Goal: Task Accomplishment & Management: Complete application form

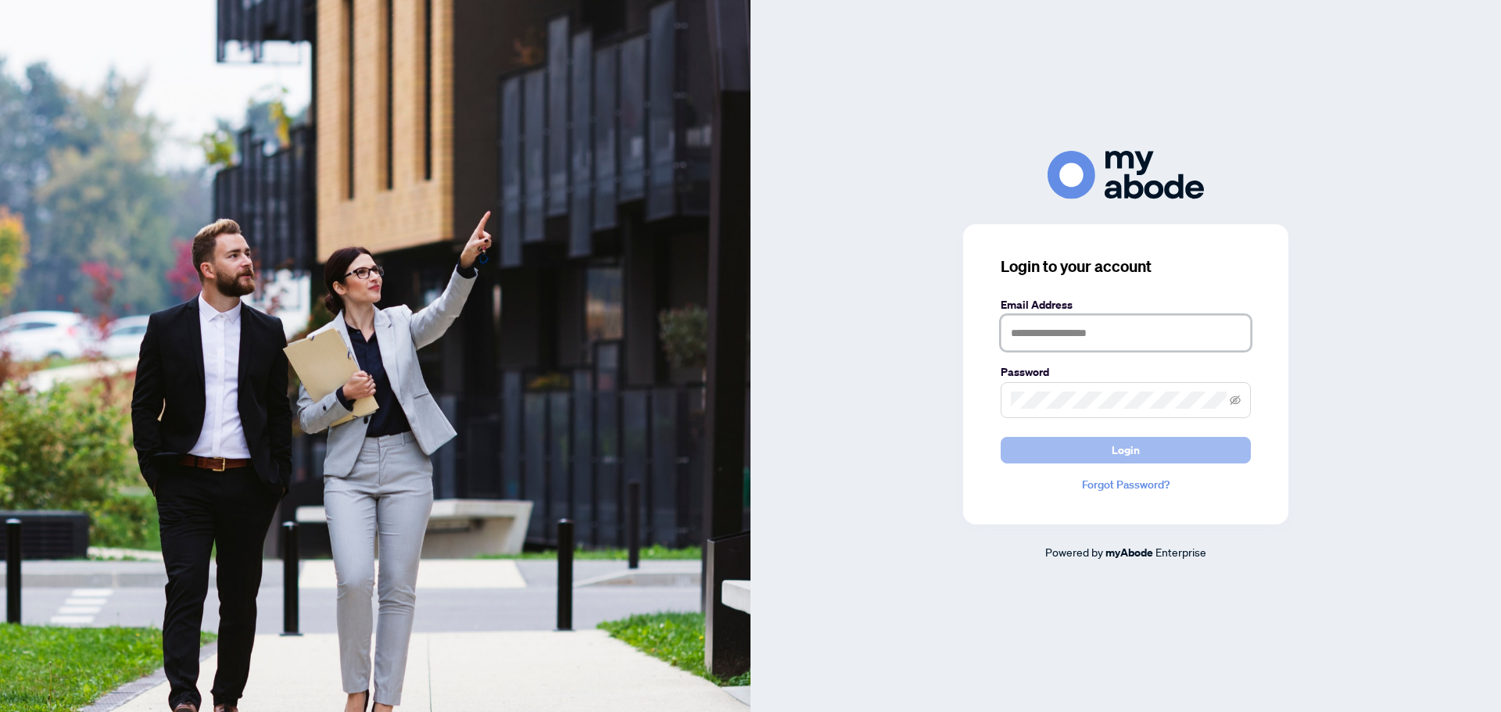
type input "**********"
click at [1161, 446] on button "Login" at bounding box center [1126, 450] width 250 height 27
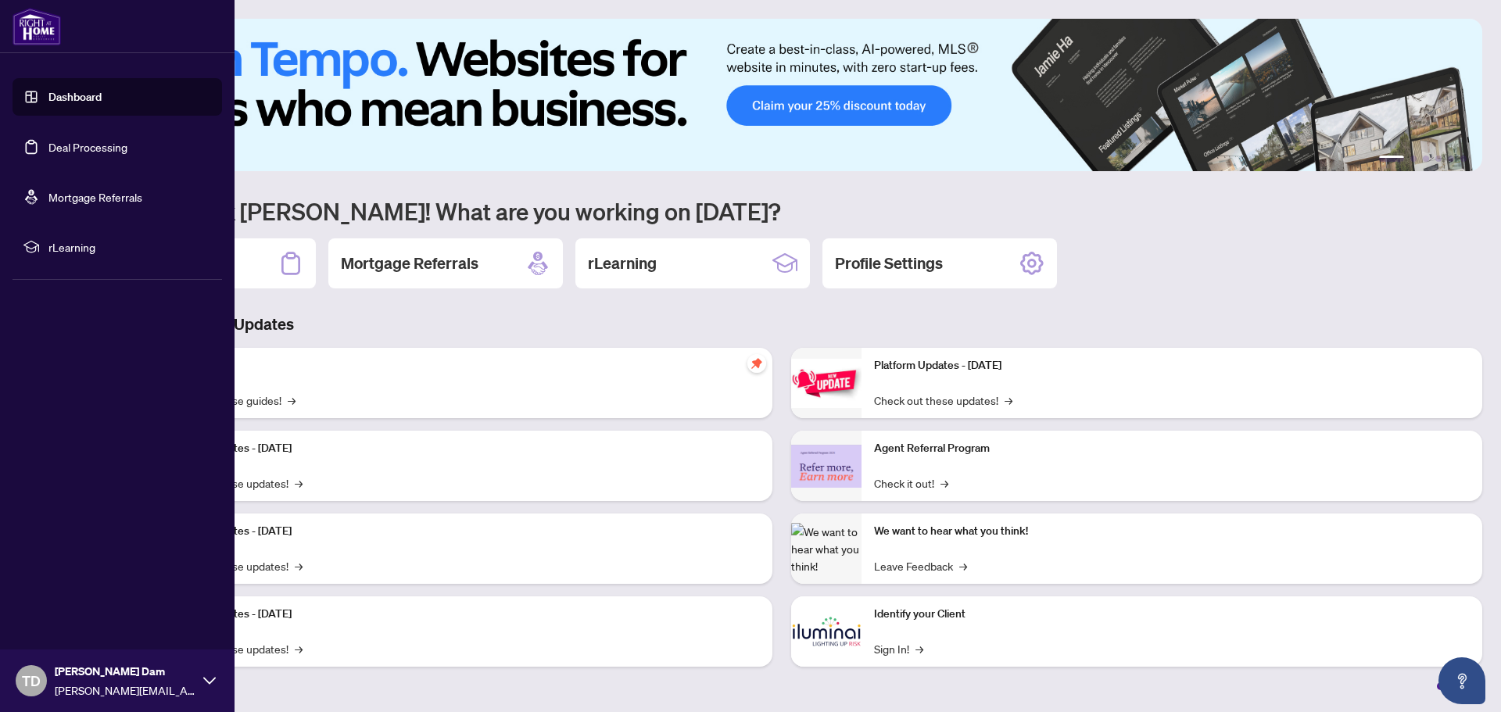
click at [63, 140] on link "Deal Processing" at bounding box center [87, 147] width 79 height 14
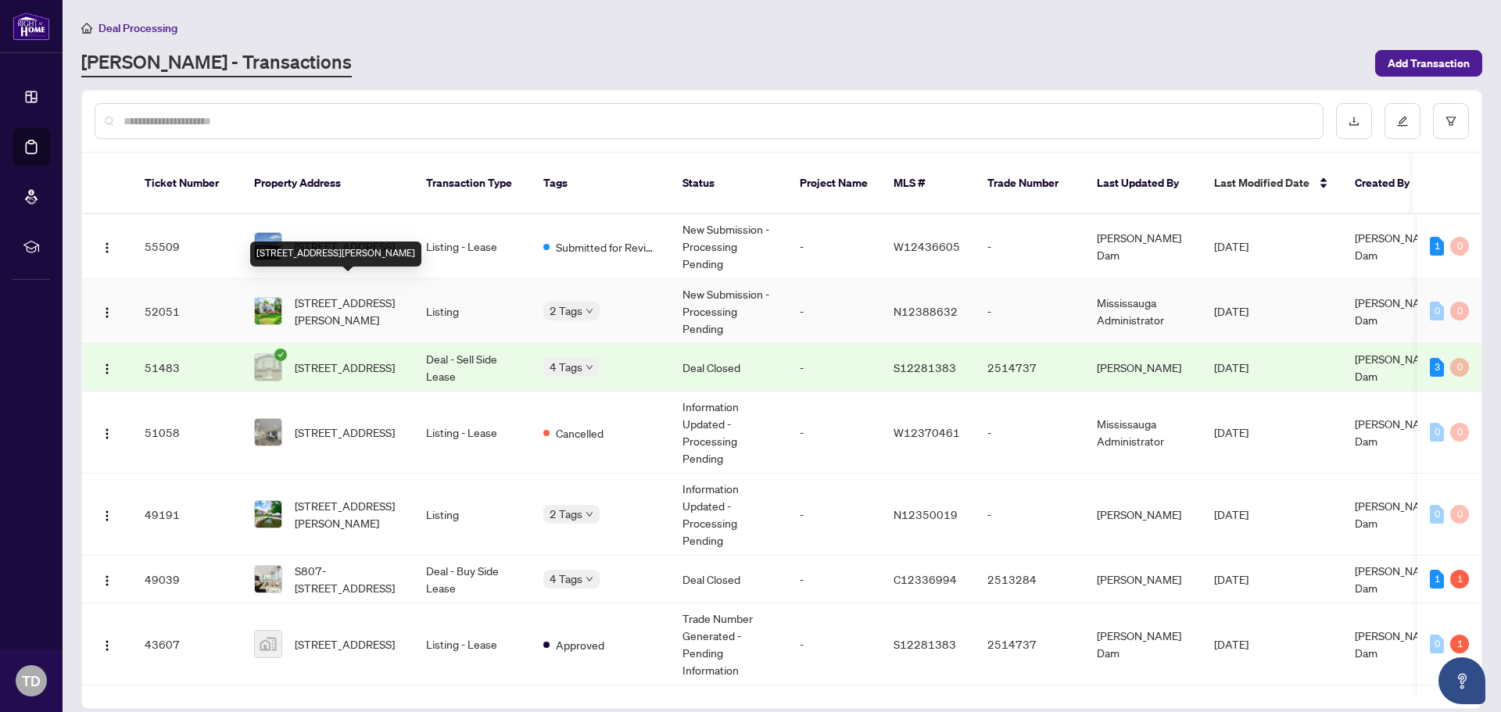
click at [336, 299] on span "[STREET_ADDRESS][PERSON_NAME]" at bounding box center [348, 311] width 106 height 34
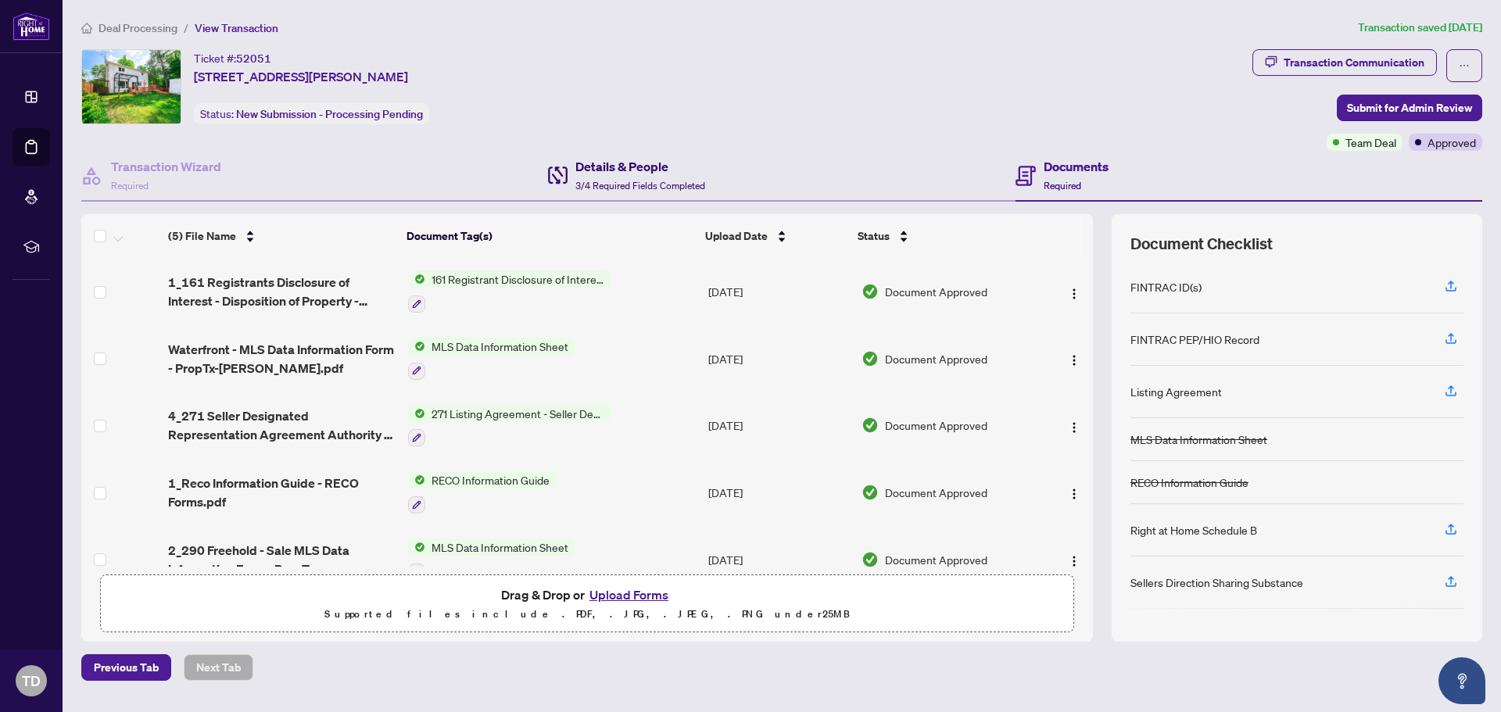
click at [677, 191] on span "3/4 Required Fields Completed" at bounding box center [640, 186] width 130 height 12
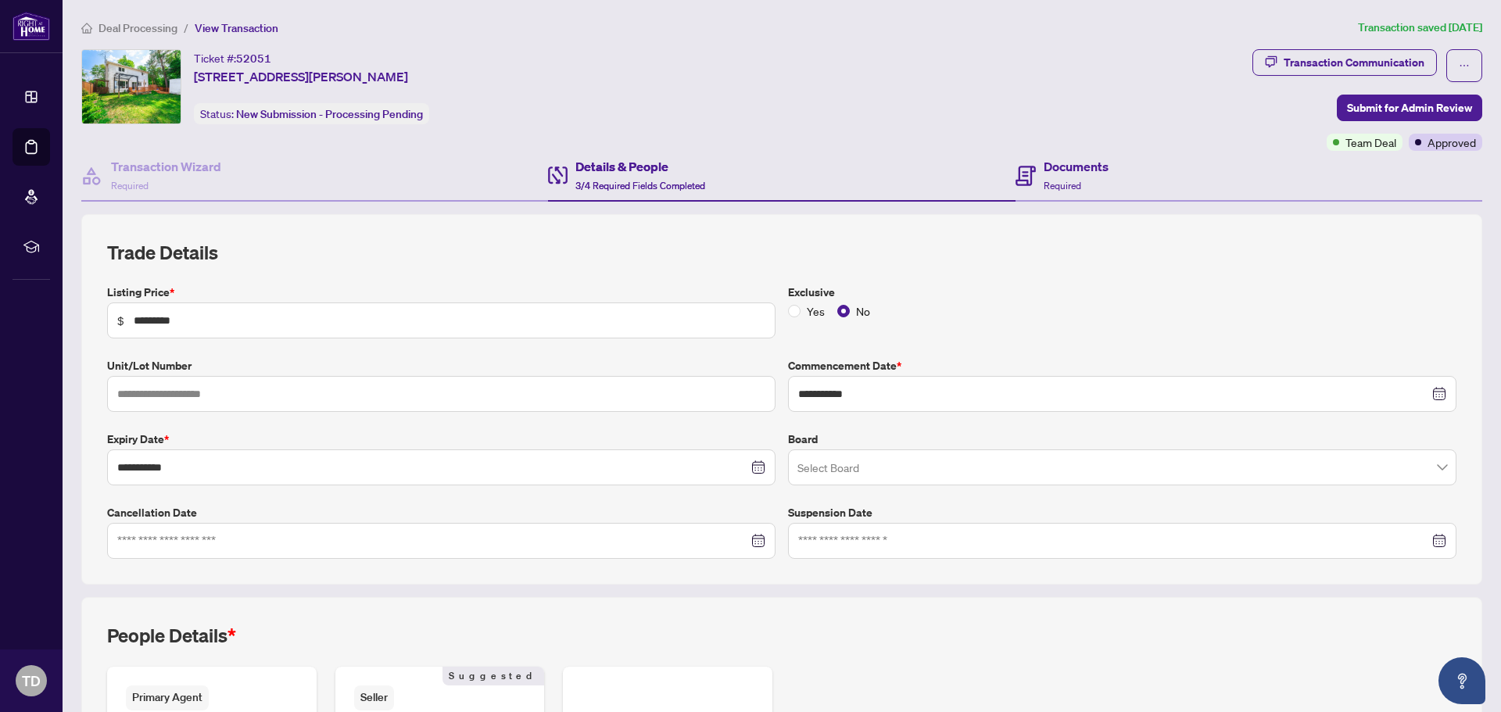
click at [1119, 193] on div "Documents Required" at bounding box center [1249, 176] width 467 height 51
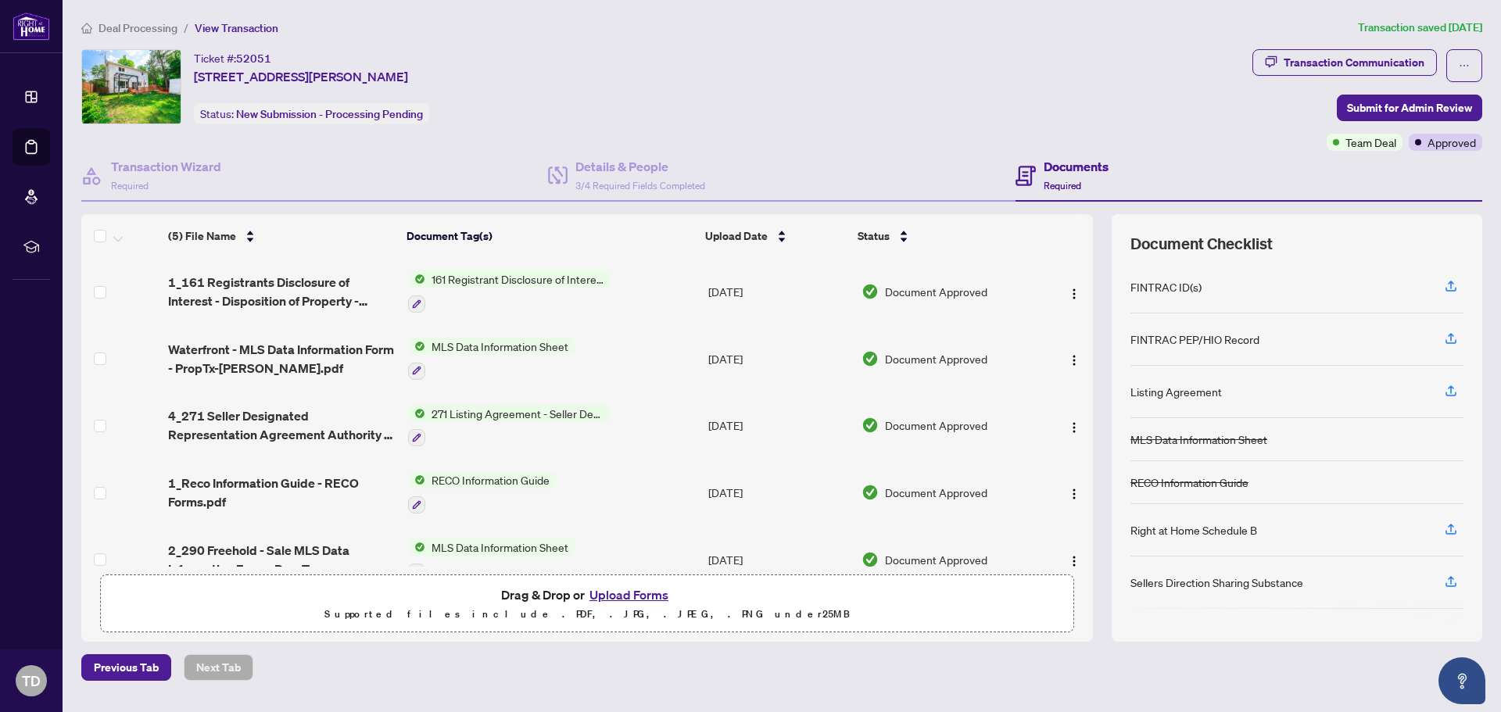
click at [656, 602] on button "Upload Forms" at bounding box center [629, 595] width 88 height 20
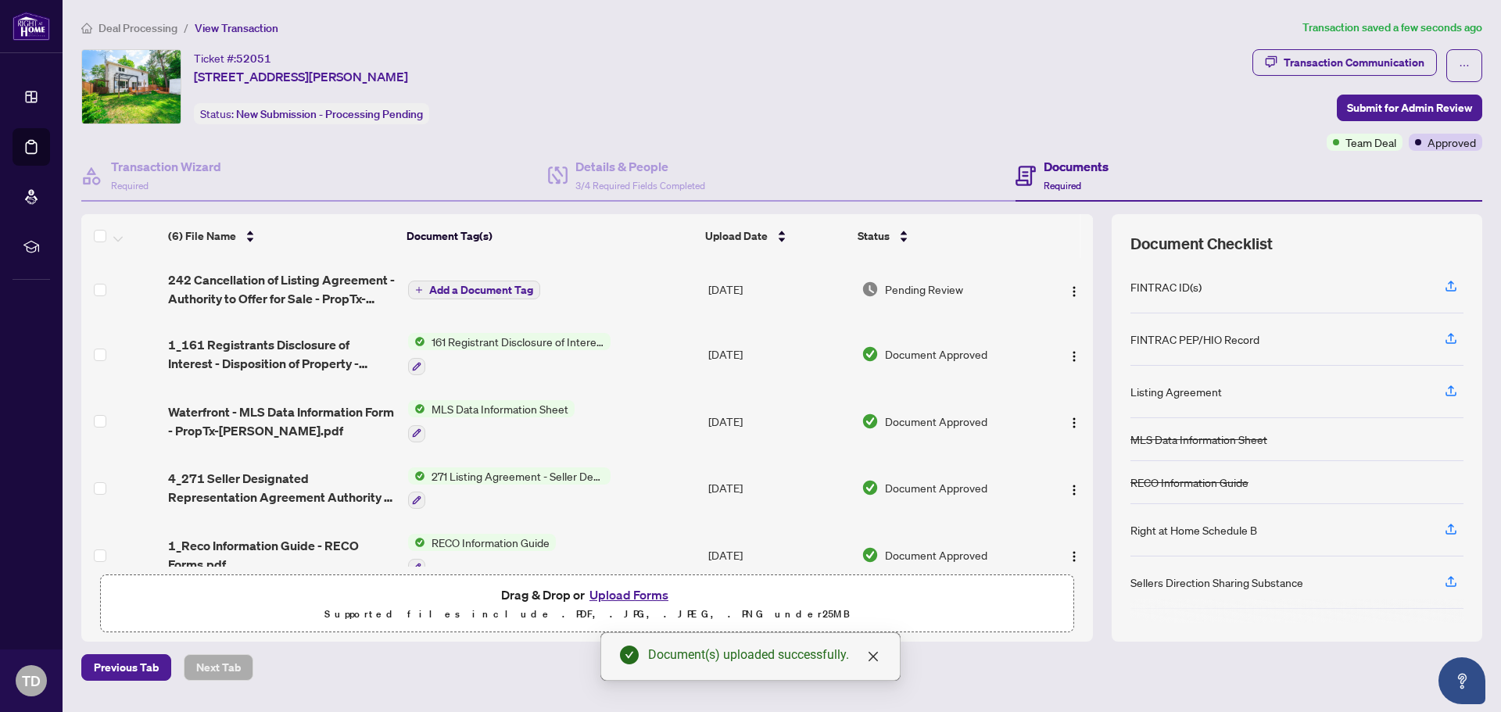
click at [456, 287] on span "Add a Document Tag" at bounding box center [481, 290] width 104 height 11
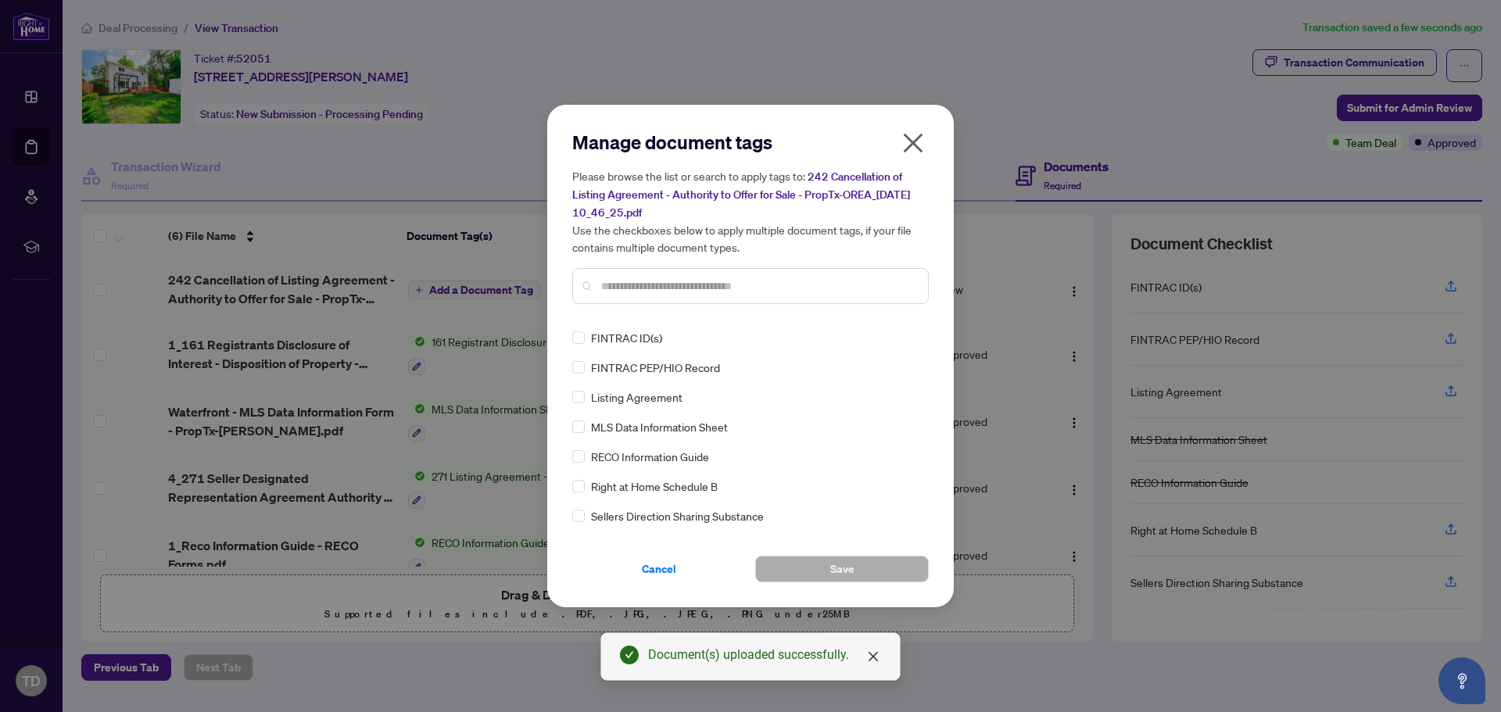
click at [705, 286] on input "text" at bounding box center [758, 286] width 314 height 17
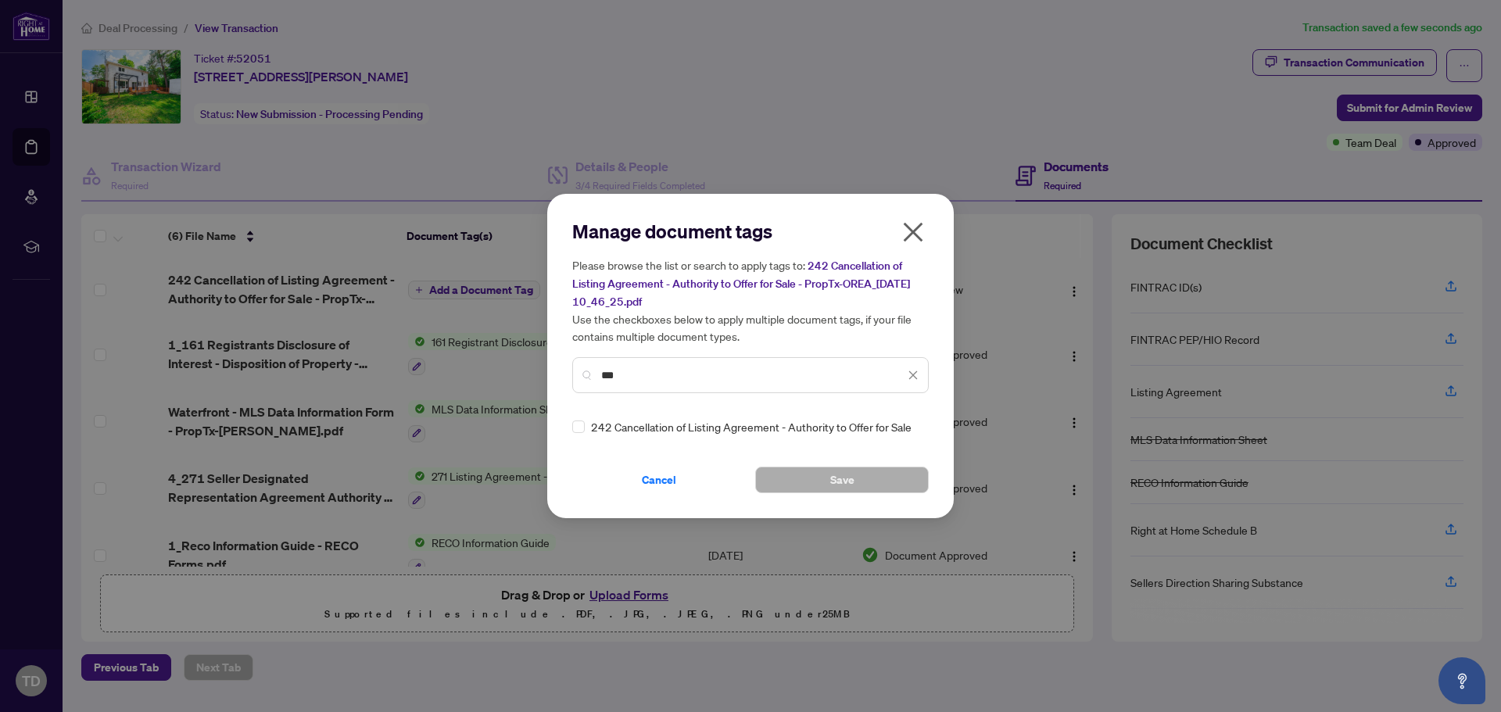
type input "***"
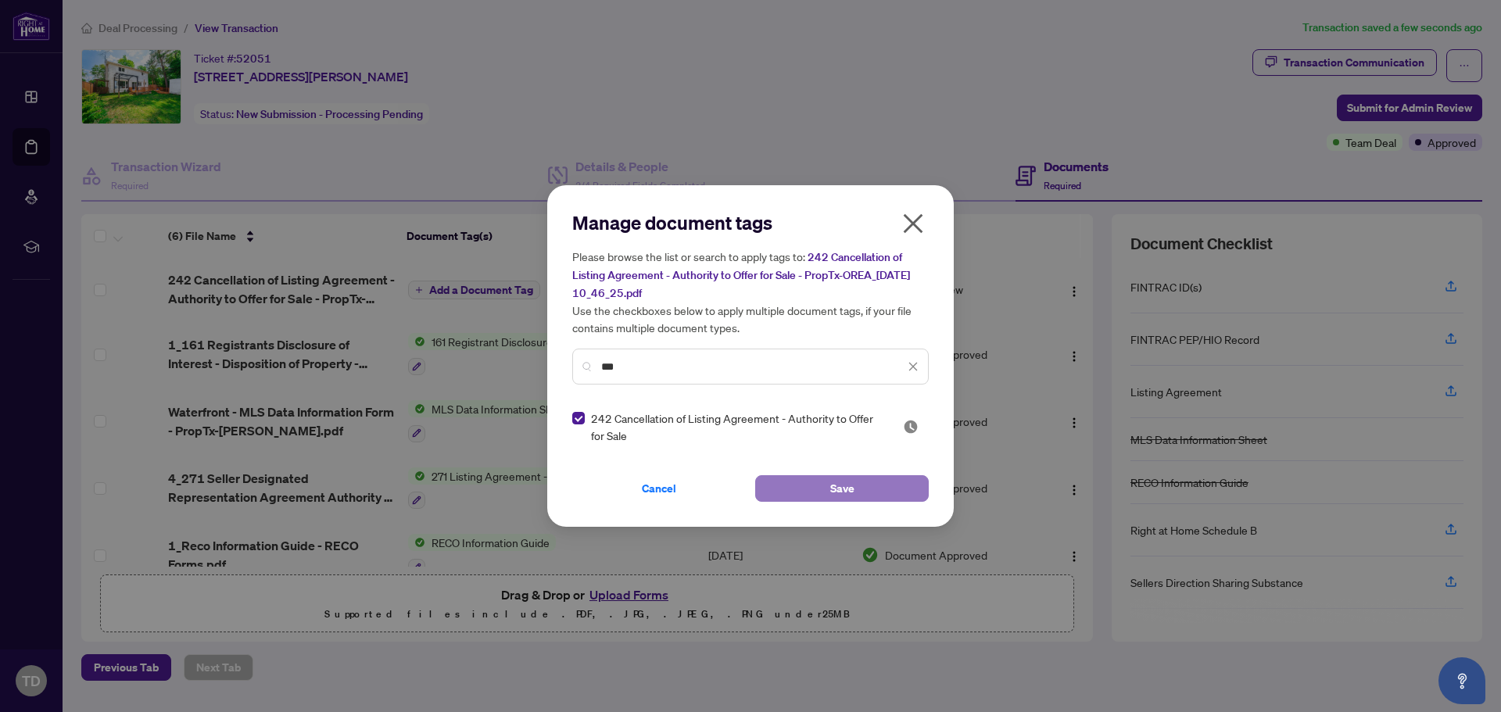
click at [835, 485] on span "Save" at bounding box center [842, 488] width 24 height 25
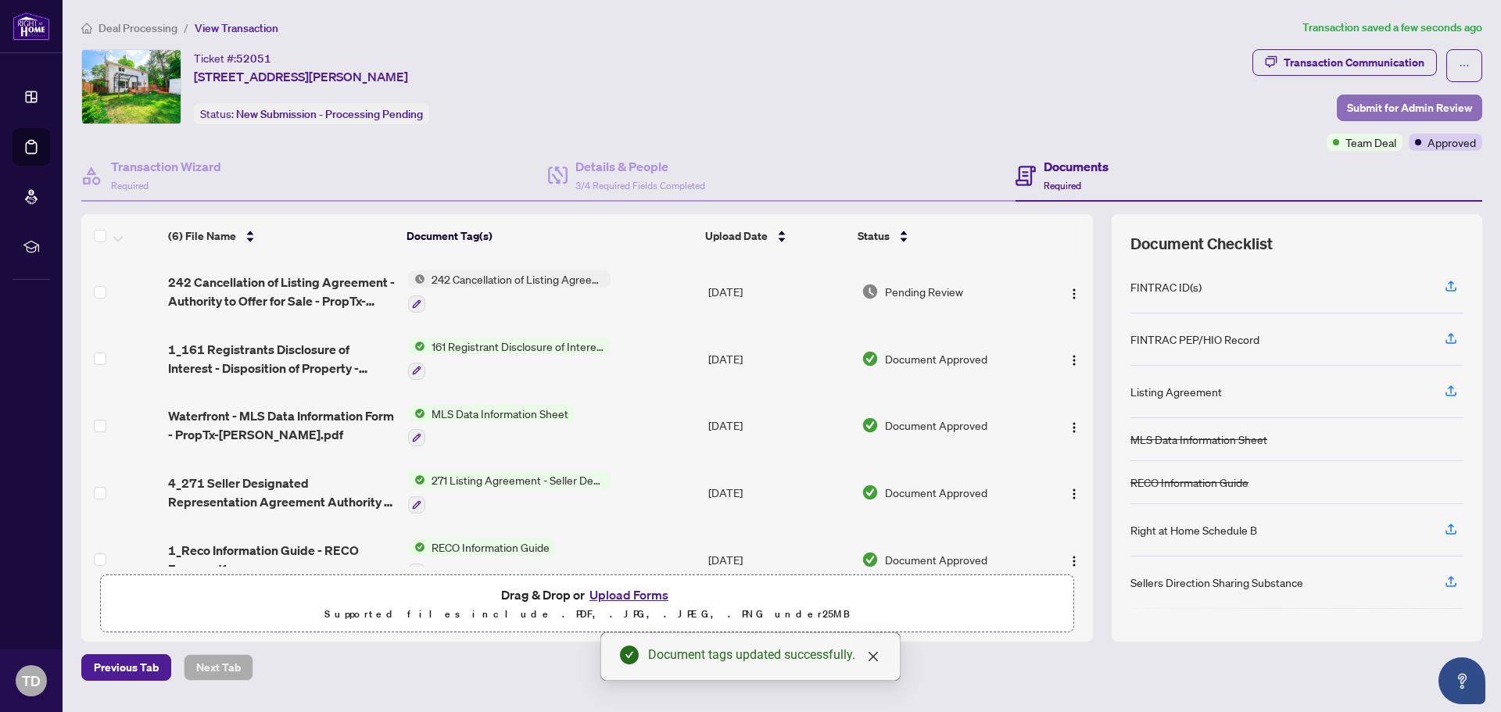
click at [1410, 113] on span "Submit for Admin Review" at bounding box center [1409, 107] width 125 height 25
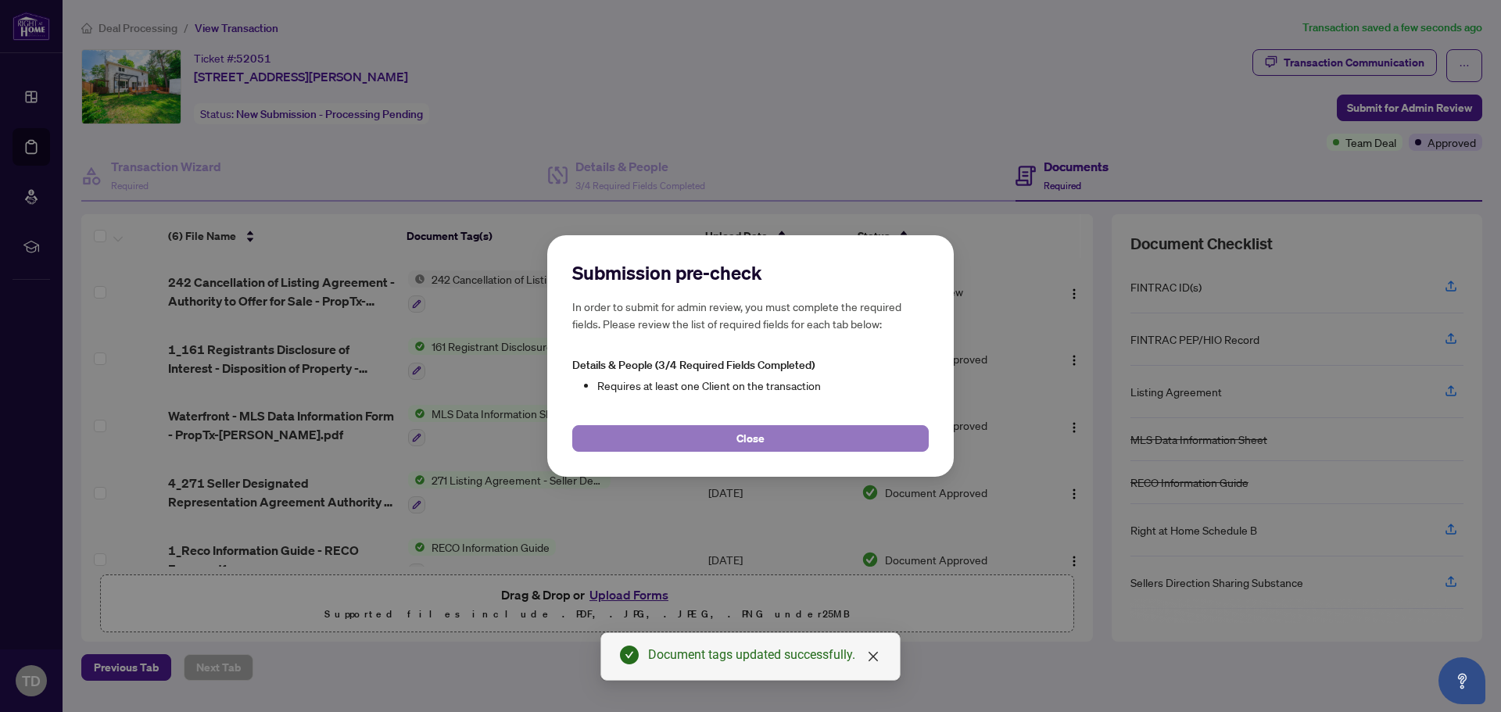
click at [769, 436] on button "Close" at bounding box center [750, 438] width 357 height 27
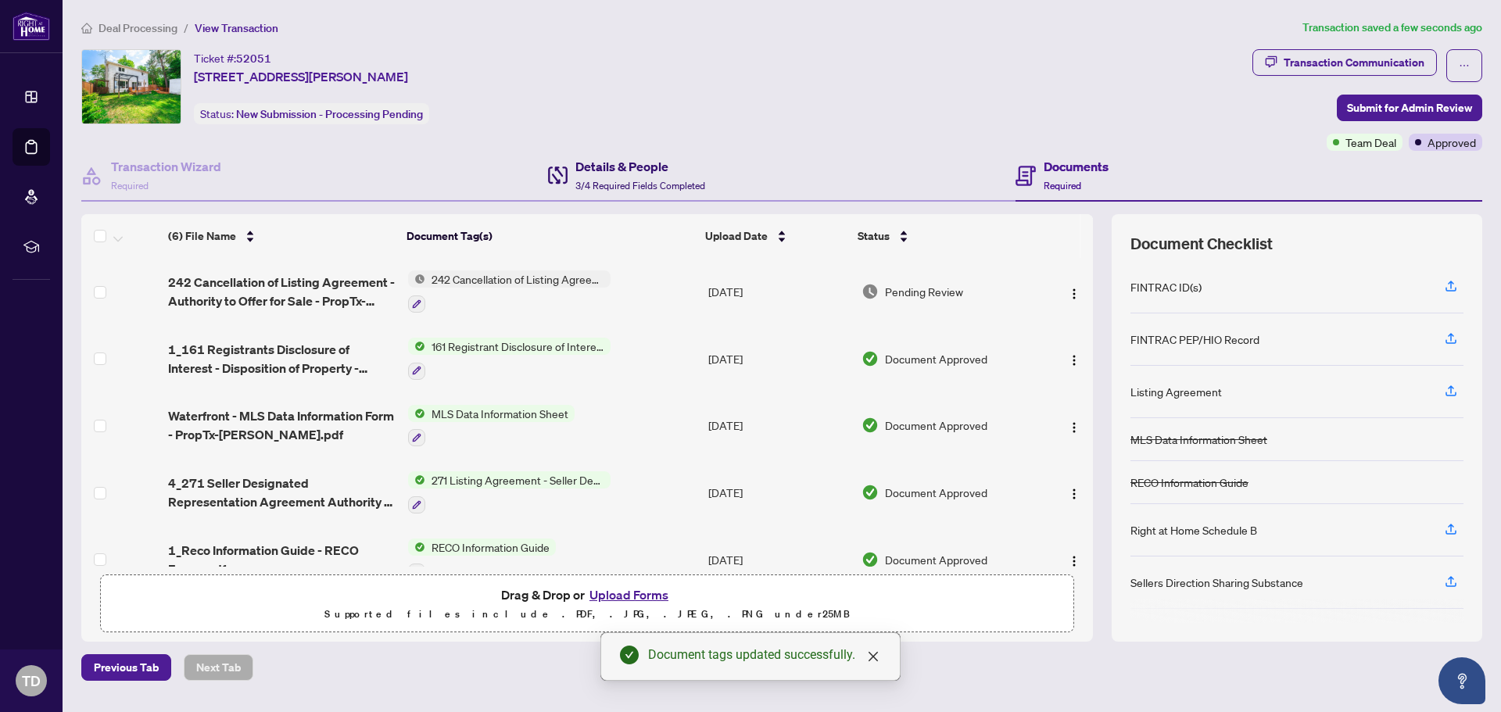
click at [590, 188] on span "3/4 Required Fields Completed" at bounding box center [640, 186] width 130 height 12
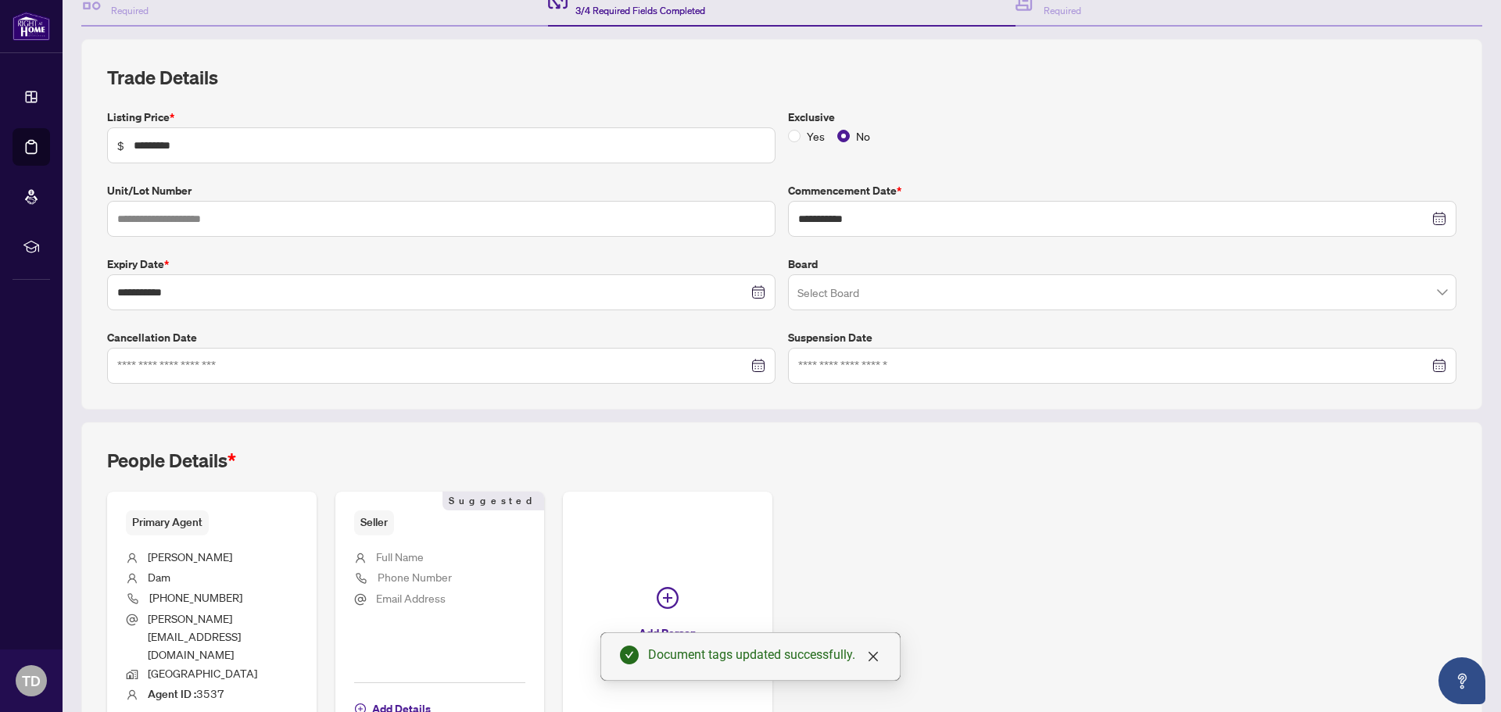
scroll to position [253, 0]
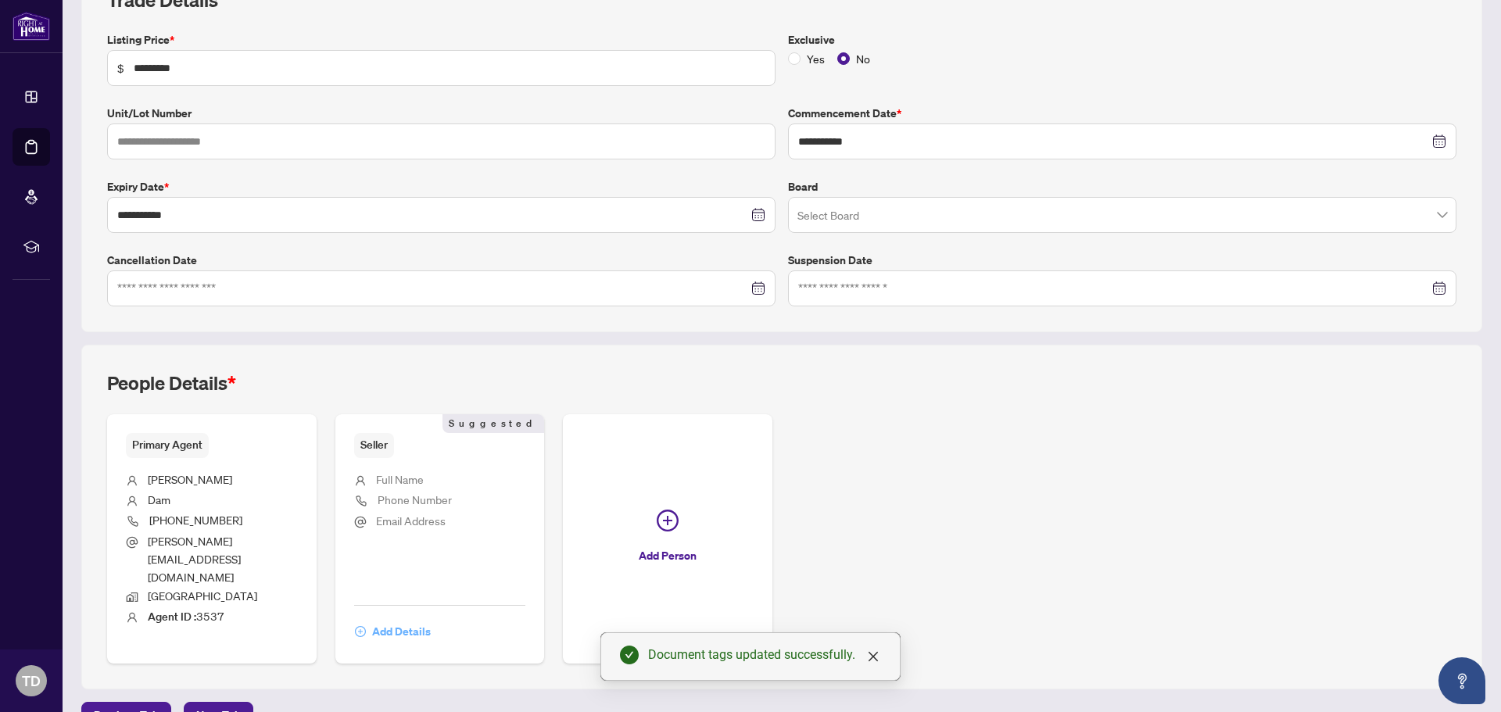
click at [418, 619] on span "Add Details" at bounding box center [401, 631] width 59 height 25
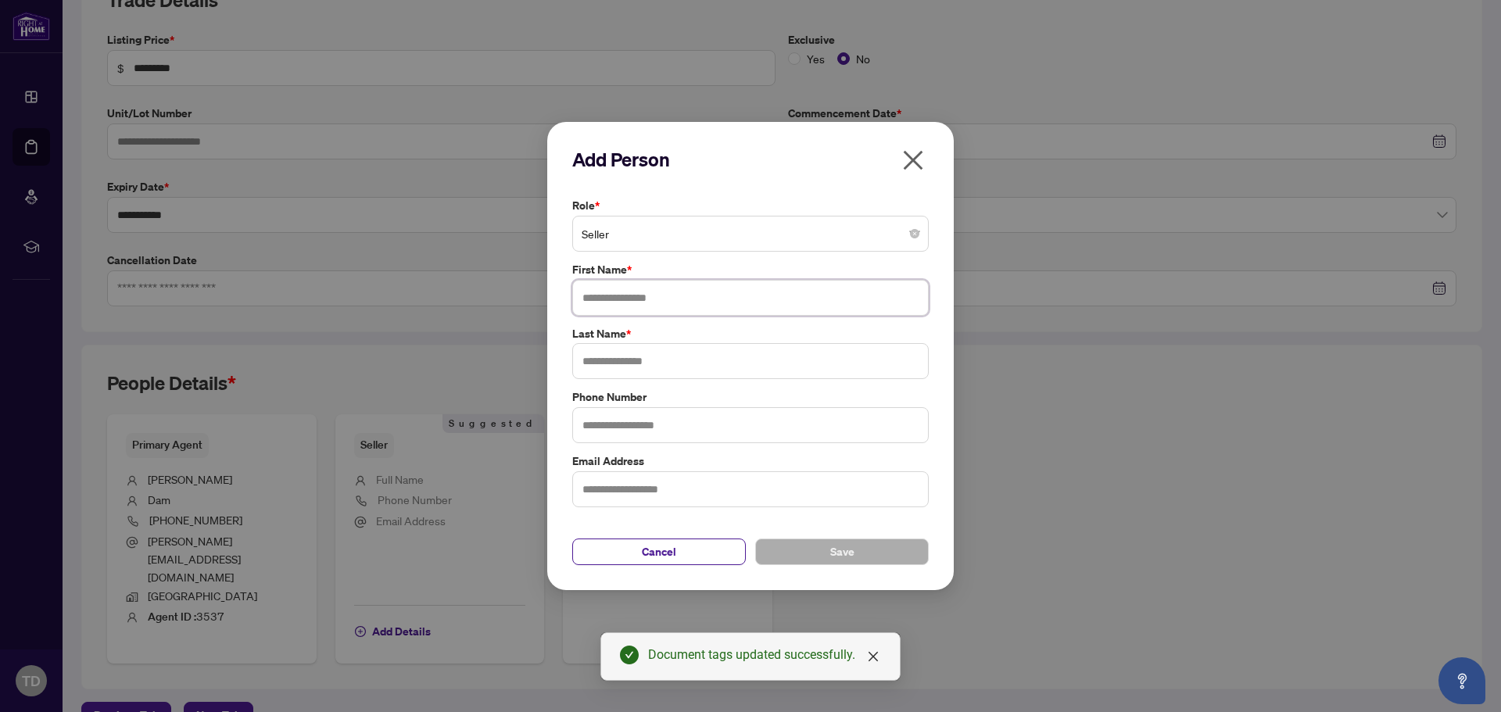
click at [691, 302] on input "text" at bounding box center [750, 298] width 357 height 36
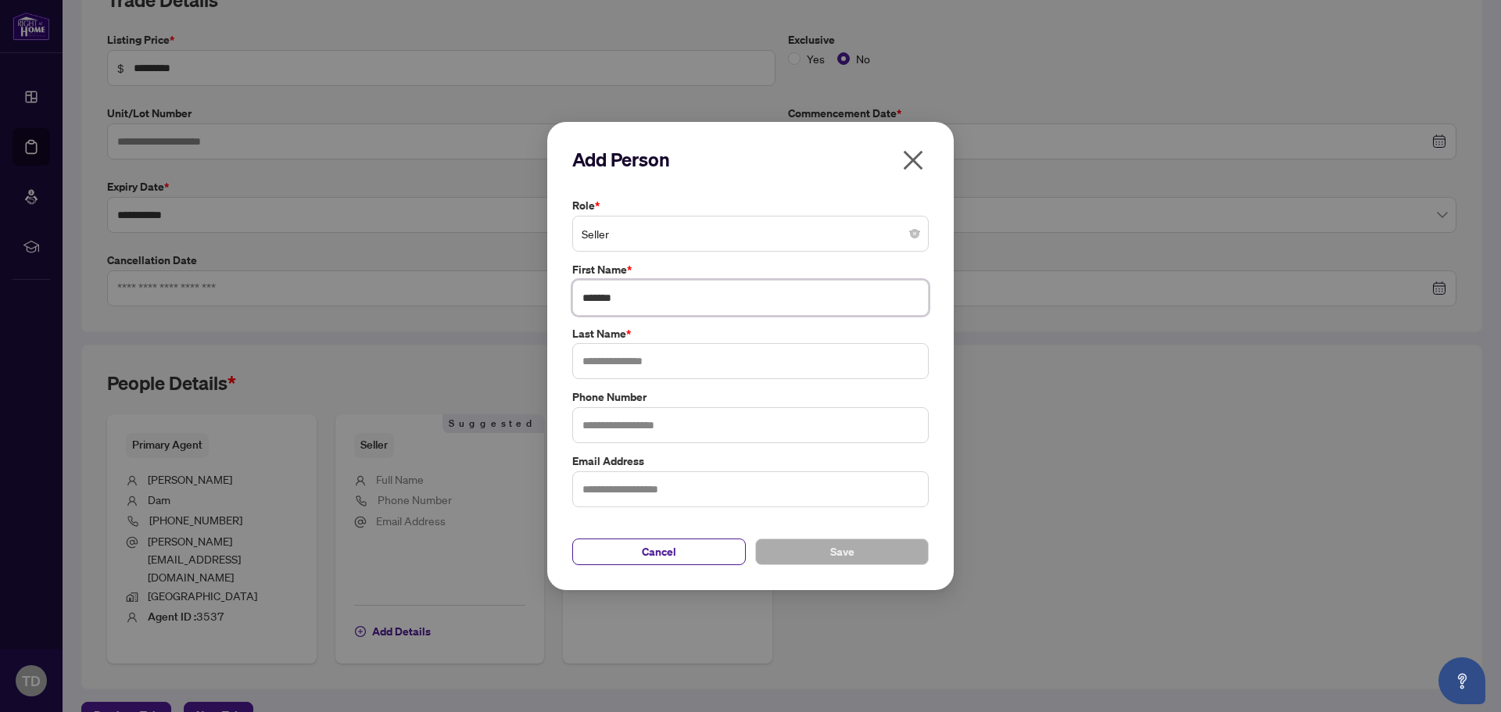
type input "******"
type input "***"
click at [823, 549] on button "Save" at bounding box center [842, 552] width 174 height 27
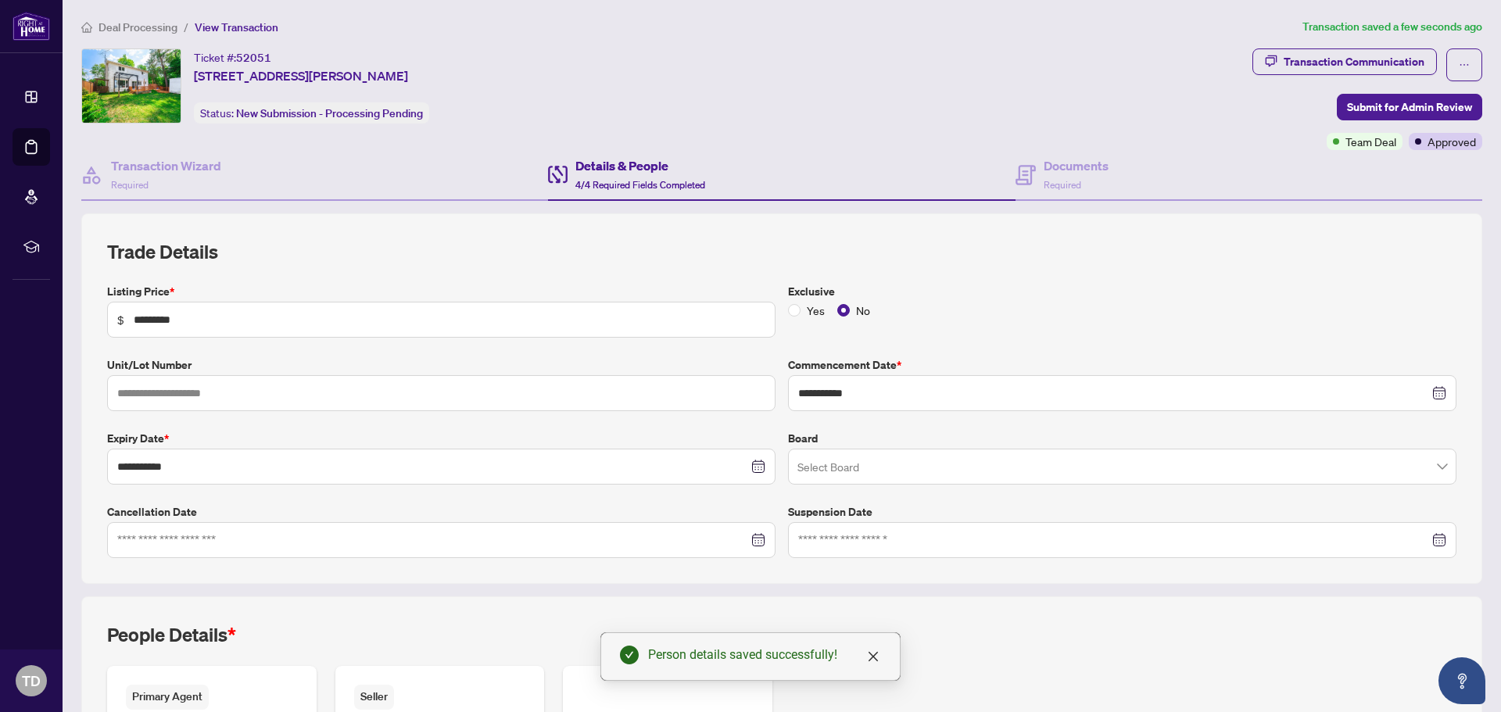
scroll to position [0, 0]
click at [1439, 111] on span "Submit for Admin Review" at bounding box center [1409, 107] width 125 height 25
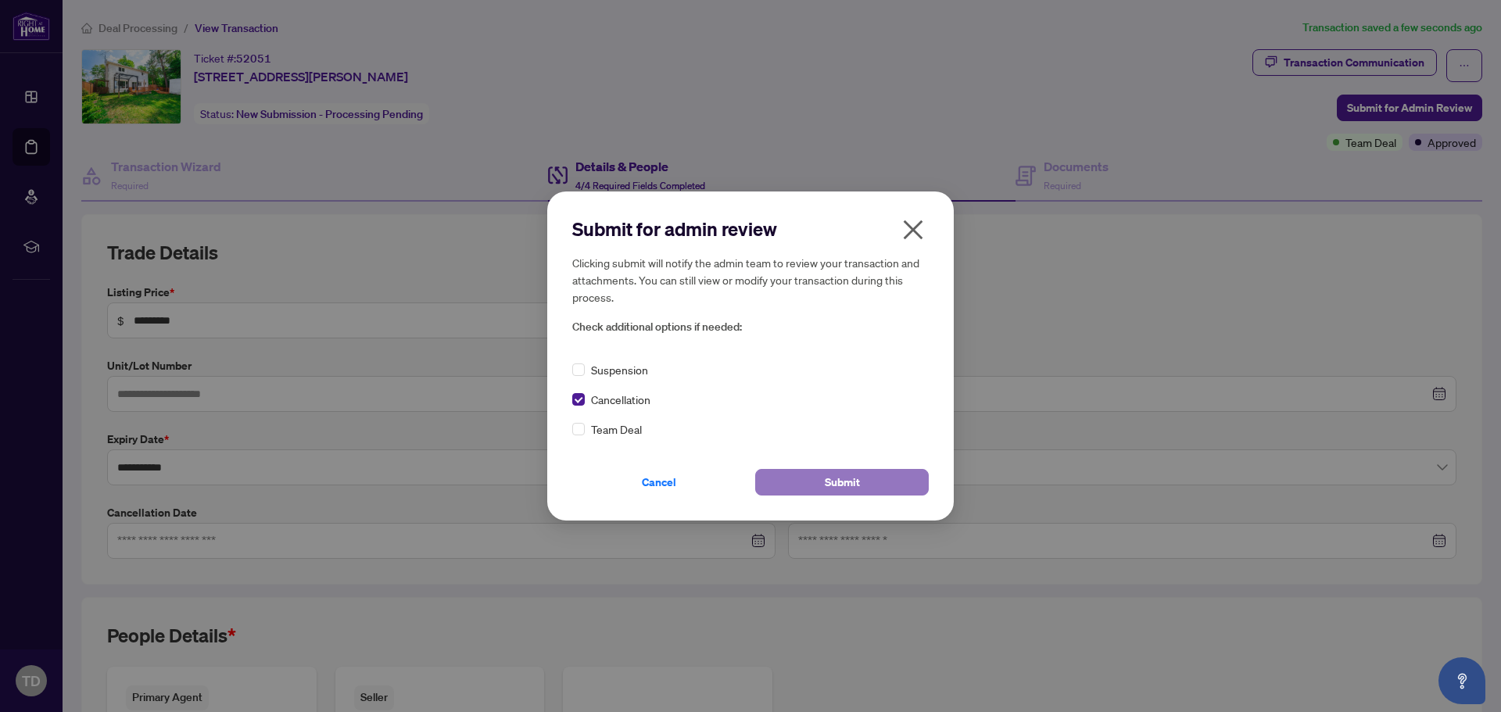
click at [888, 482] on button "Submit" at bounding box center [842, 482] width 174 height 27
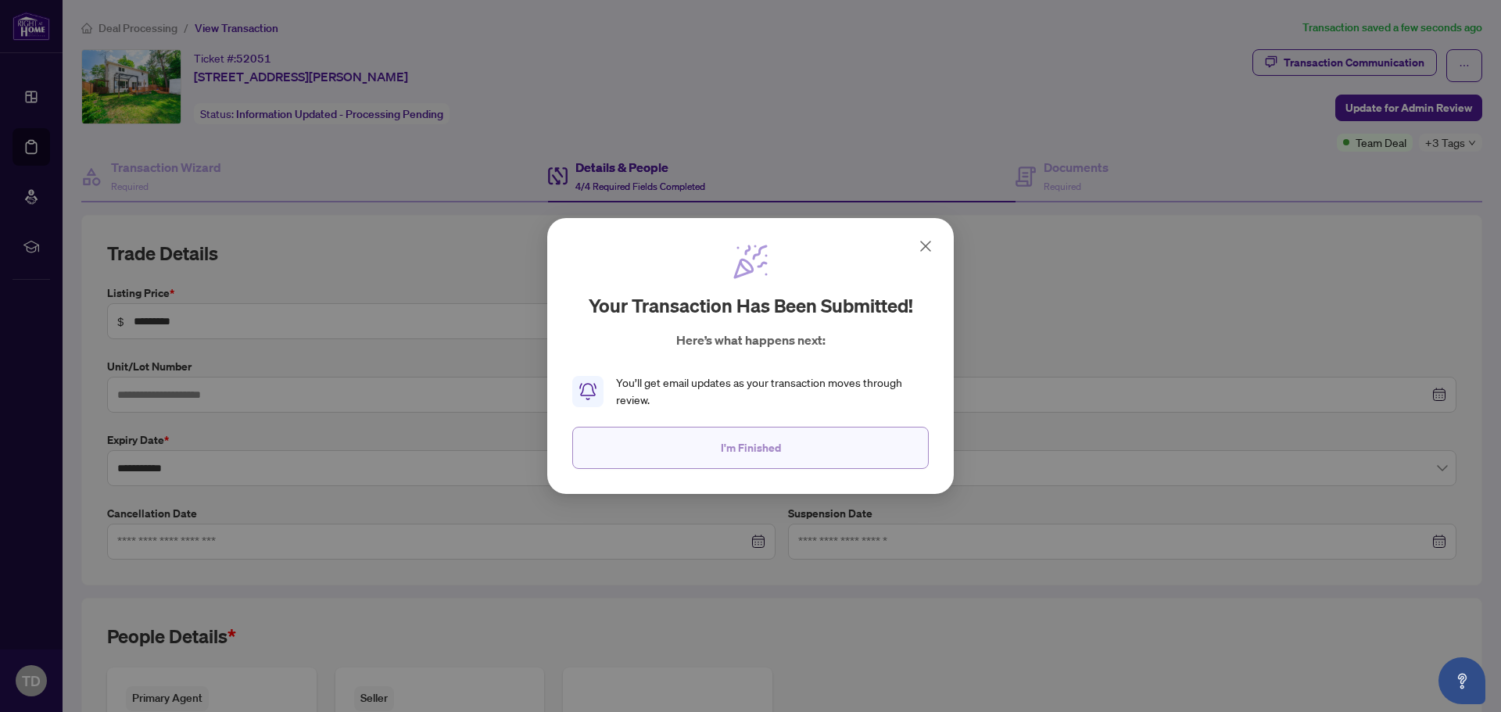
click at [768, 454] on span "I'm Finished" at bounding box center [751, 447] width 60 height 25
